Goal: Find specific page/section: Find specific page/section

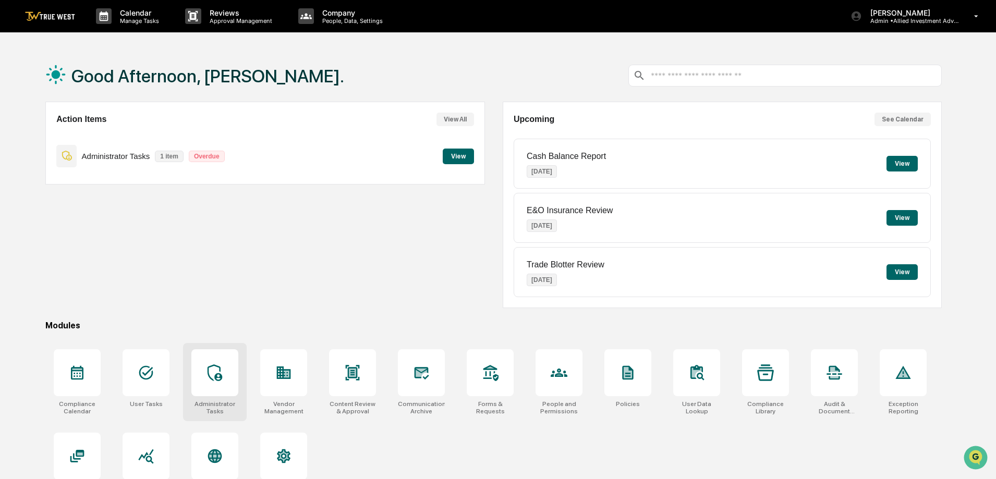
click at [221, 374] on icon at bounding box center [214, 372] width 17 height 17
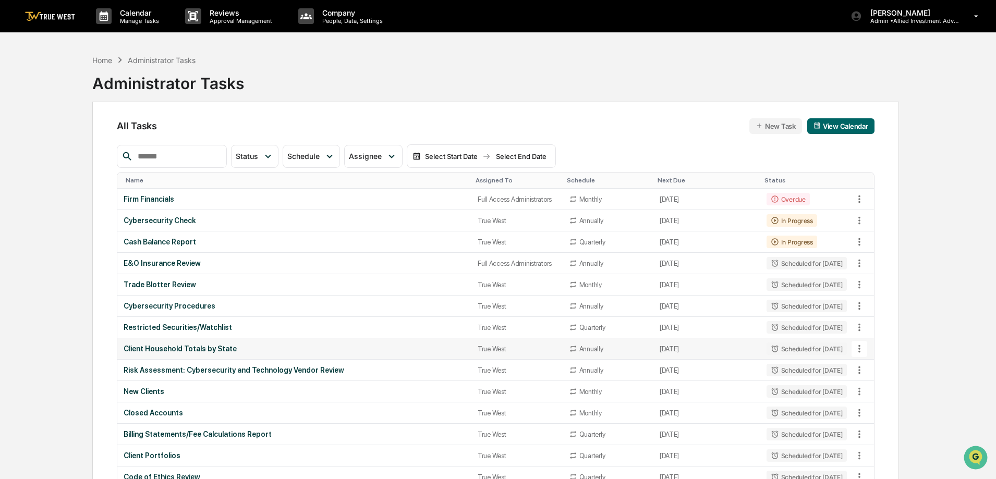
click at [199, 352] on div "Client Household Totals by State" at bounding box center [294, 349] width 341 height 8
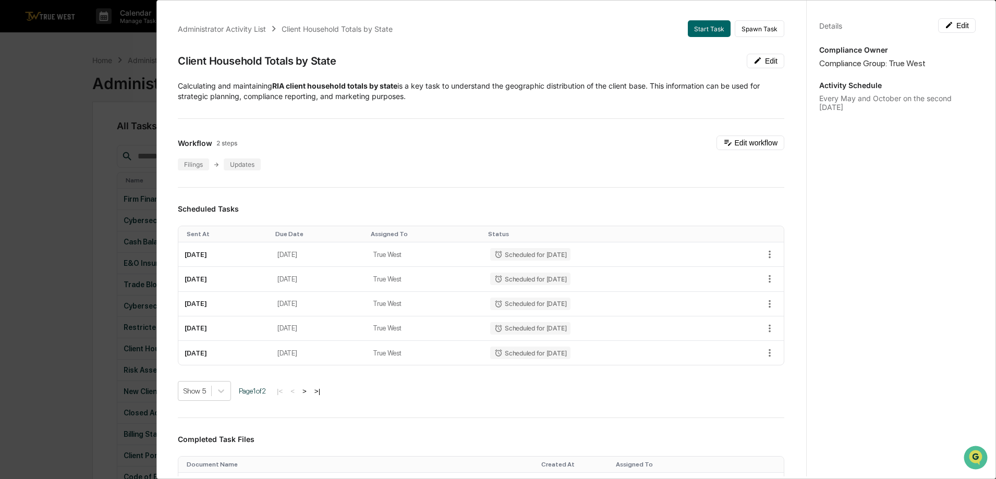
click at [113, 66] on div "Administrator Activity List Client Household Totals by State Start Task Spawn T…" at bounding box center [498, 239] width 996 height 479
